Goal: Task Accomplishment & Management: Complete application form

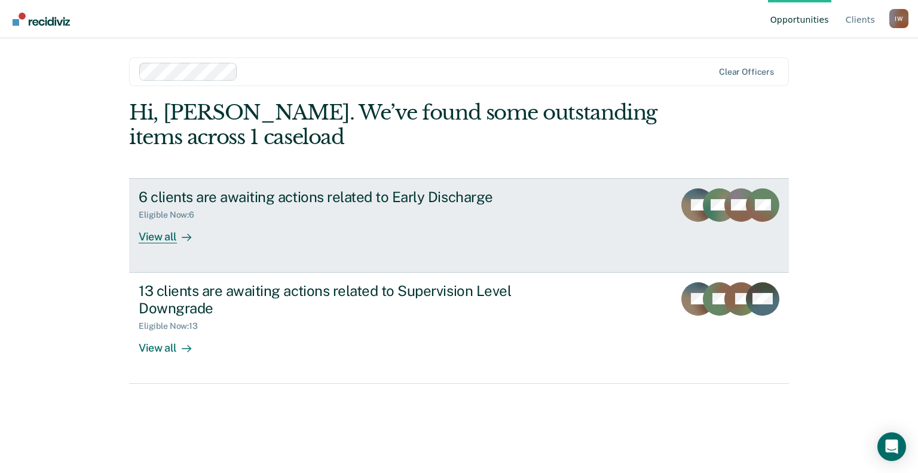
click at [435, 221] on div "6 clients are awaiting actions related to Early Discharge Eligible Now : 6 View…" at bounding box center [363, 215] width 448 height 55
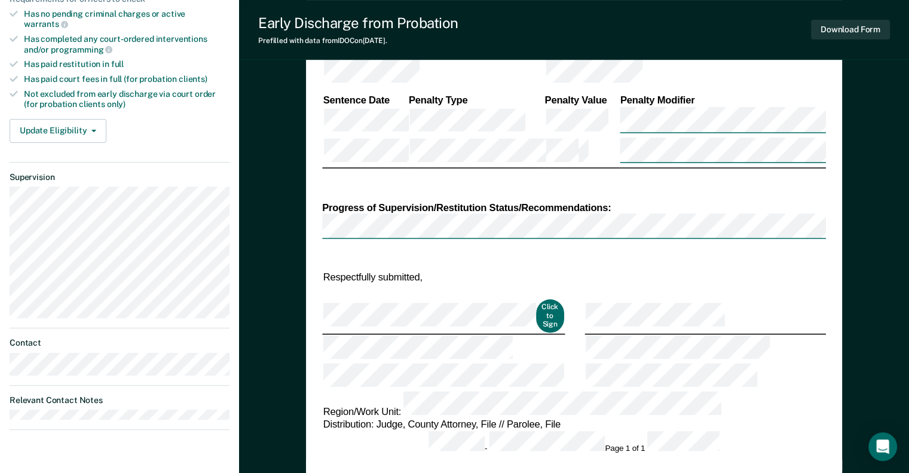
scroll to position [299, 0]
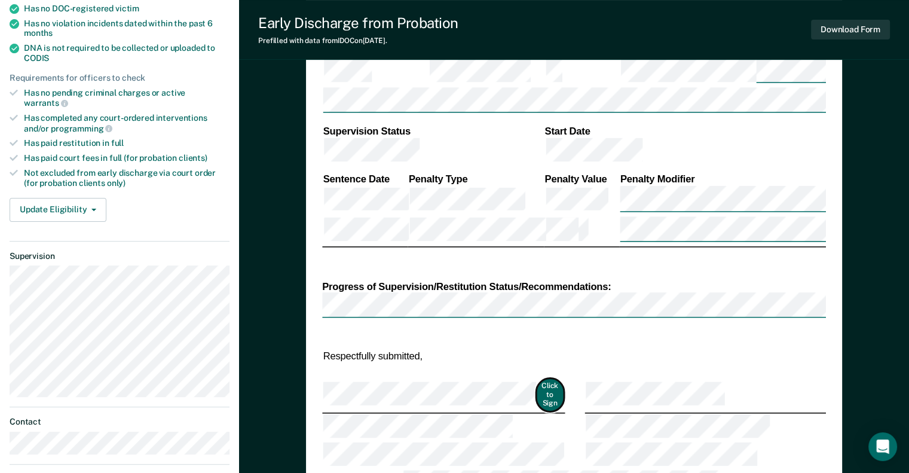
click at [544, 378] on button "Click to Sign" at bounding box center [550, 394] width 29 height 33
click at [553, 378] on button "Click to Sign" at bounding box center [550, 394] width 29 height 33
click at [590, 240] on div "DEPARTMENT OF CORRECTIONS CBC DISCHARGE REPORT Date: ICON #: NAME: CITIZENSHIP …" at bounding box center [574, 175] width 504 height 717
click at [550, 348] on td "Respectfully submitted," at bounding box center [443, 355] width 243 height 15
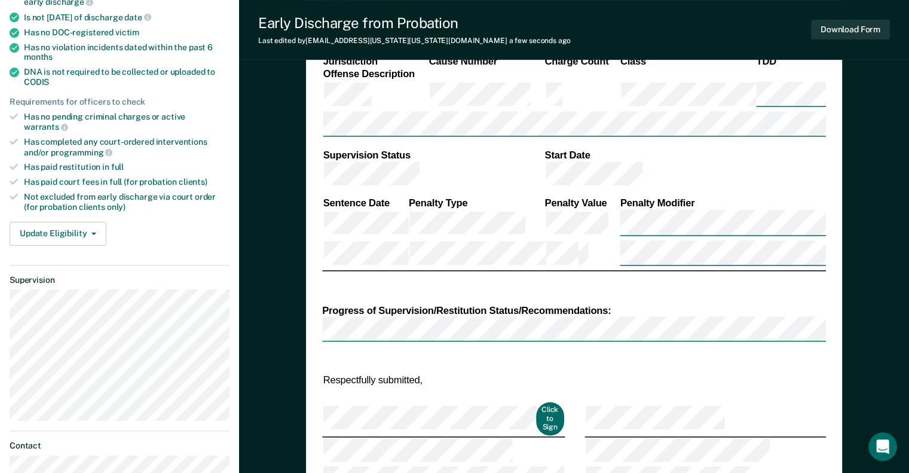
scroll to position [239, 0]
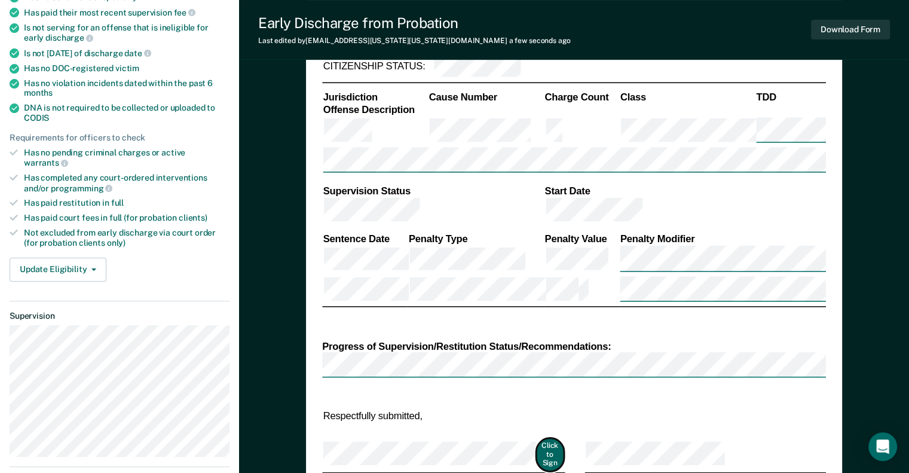
click at [544, 438] on button "Click to Sign" at bounding box center [550, 454] width 29 height 33
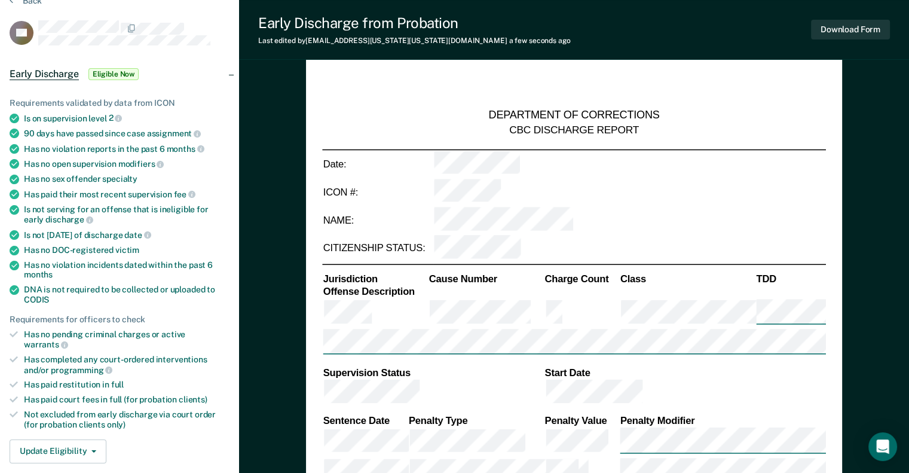
scroll to position [60, 0]
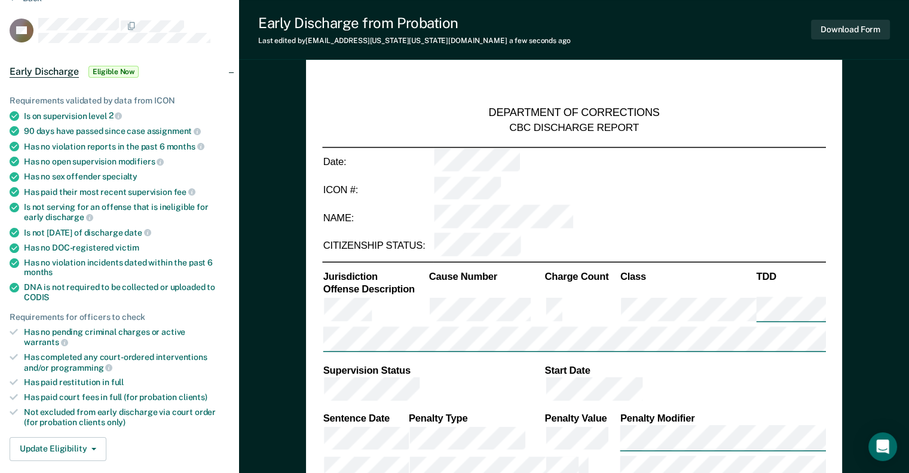
click at [648, 204] on td at bounding box center [629, 218] width 393 height 28
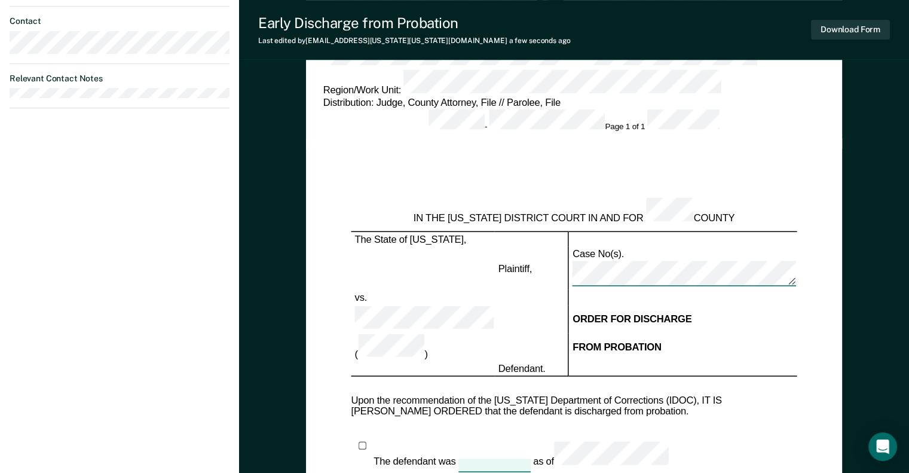
scroll to position [837, 0]
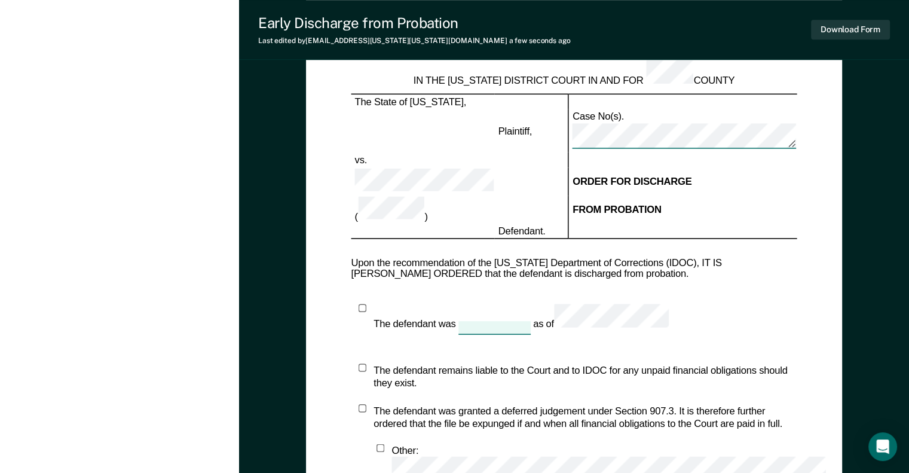
click at [423, 194] on div "IN THE IOWA DISTRICT COURT IN AND FOR COUNTY The State of Iowa, Plaintiff, Case…" at bounding box center [574, 349] width 446 height 608
click at [442, 203] on div "IN THE IOWA DISTRICT COURT IN AND FOR COUNTY The State of Iowa, Plaintiff, Case…" at bounding box center [574, 349] width 446 height 608
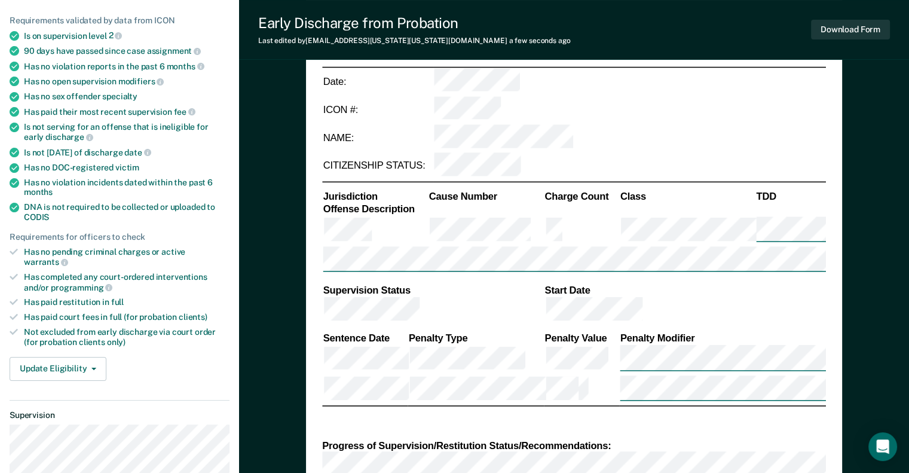
scroll to position [166, 0]
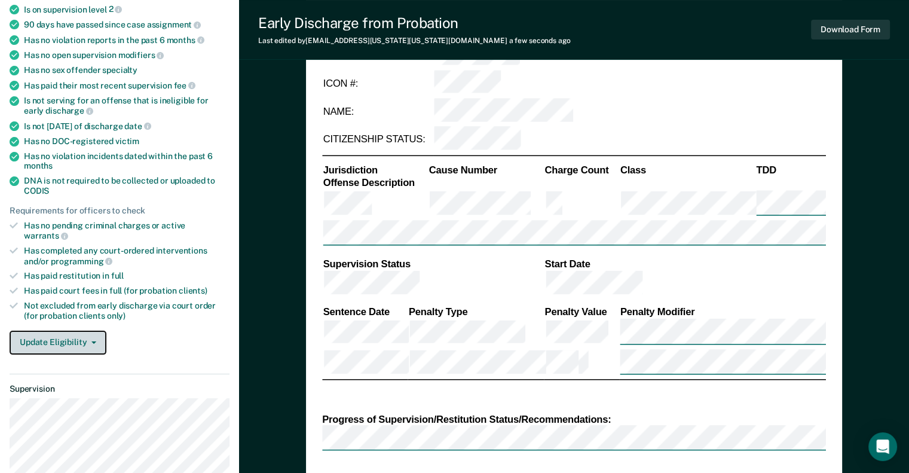
click at [83, 331] on button "Update Eligibility" at bounding box center [58, 343] width 97 height 24
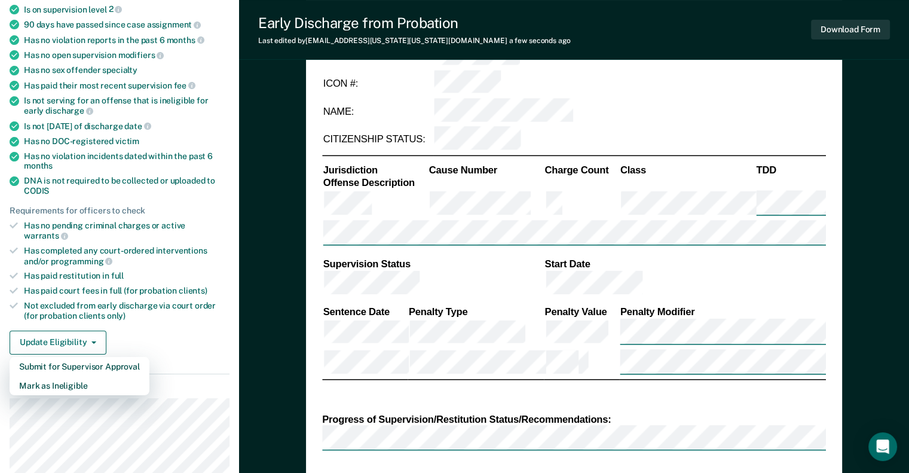
click at [175, 331] on div "Update Eligibility Submit for Supervisor Approval Mark as Ineligible" at bounding box center [120, 343] width 220 height 24
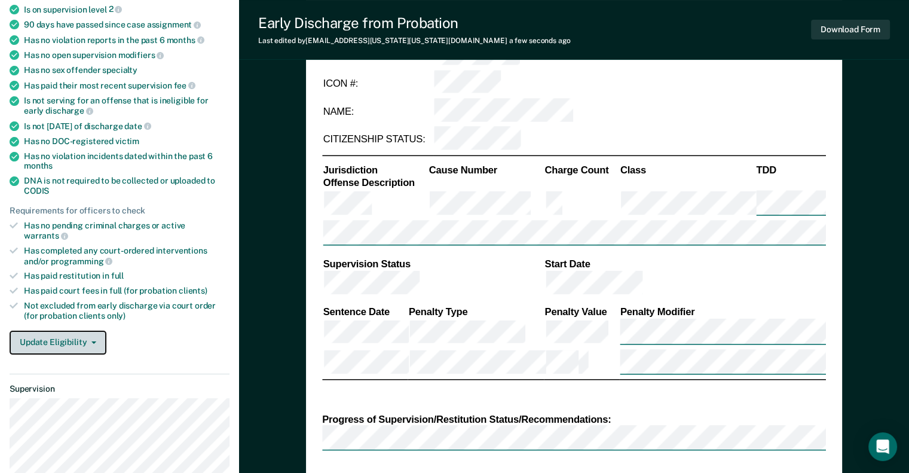
click at [91, 341] on icon "button" at bounding box center [93, 342] width 5 height 2
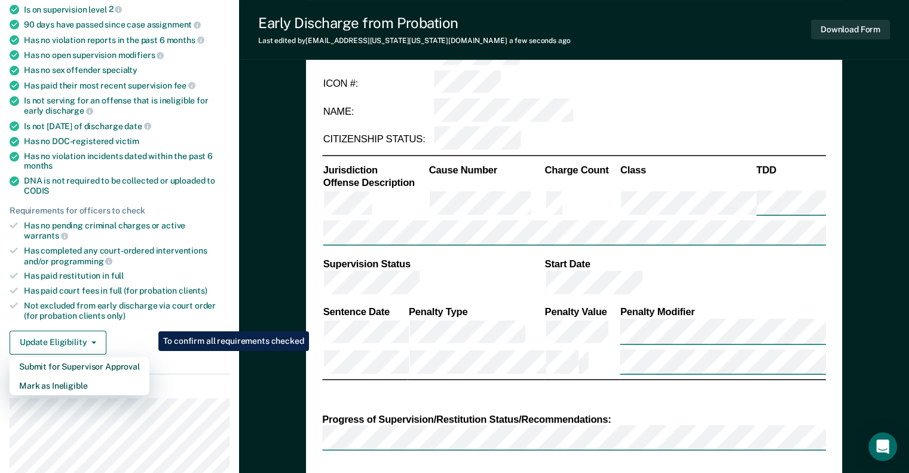
click at [181, 331] on div "Update Eligibility Submit for Supervisor Approval Mark as Ineligible" at bounding box center [120, 343] width 220 height 24
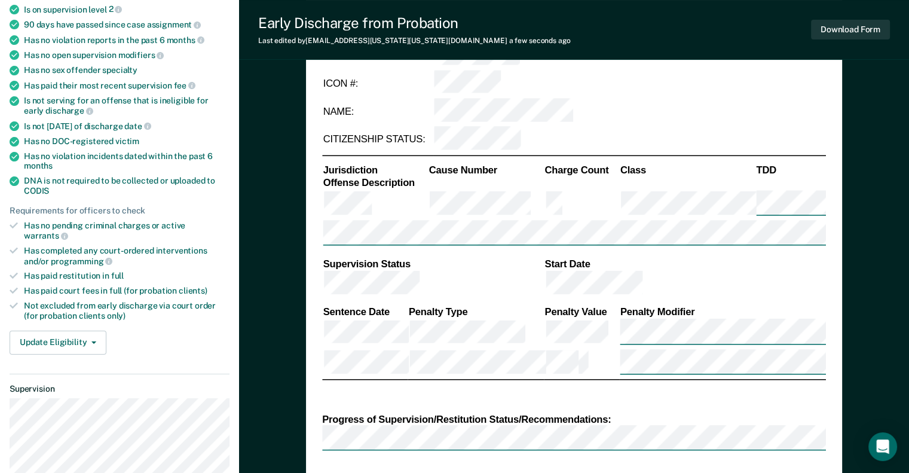
click at [14, 301] on icon at bounding box center [14, 305] width 8 height 8
type textarea "x"
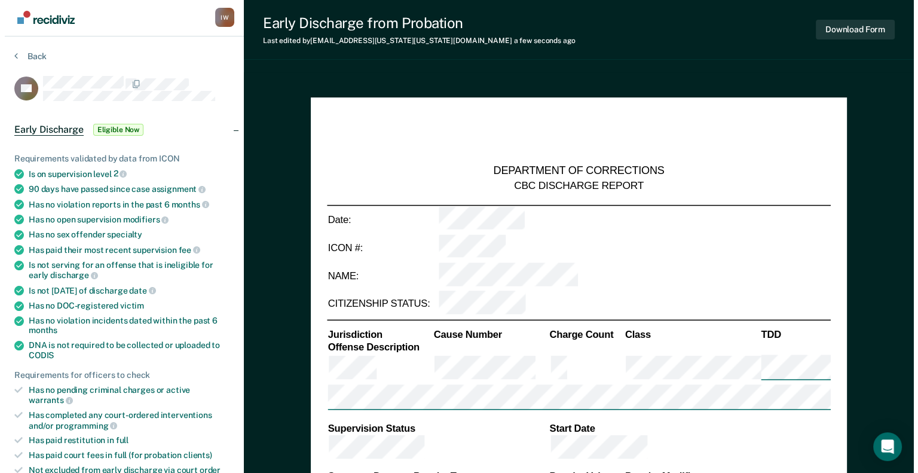
scroll to position [0, 0]
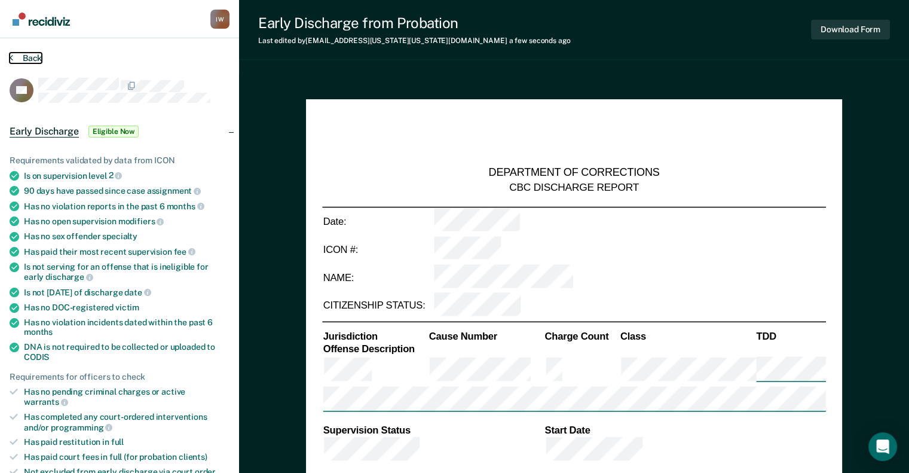
click at [21, 59] on button "Back" at bounding box center [26, 58] width 32 height 11
